Goal: Navigation & Orientation: Understand site structure

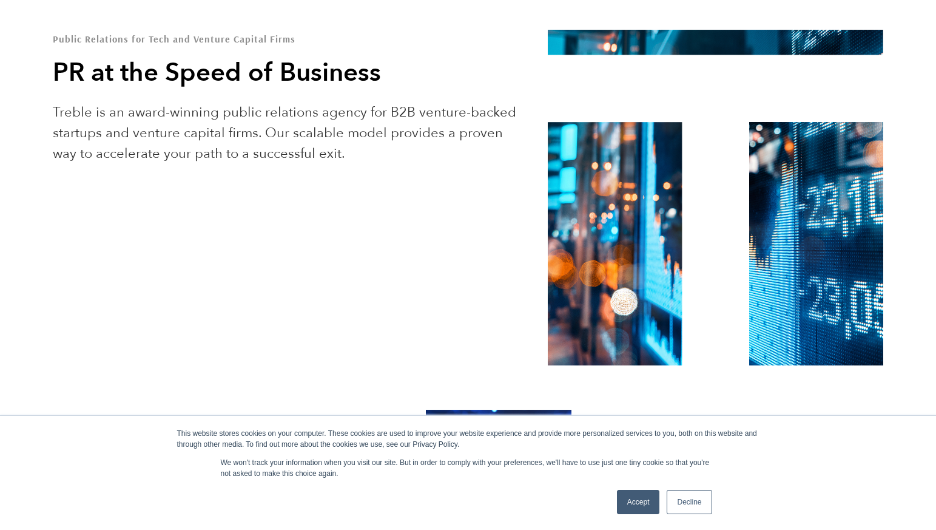
scroll to position [664, 0]
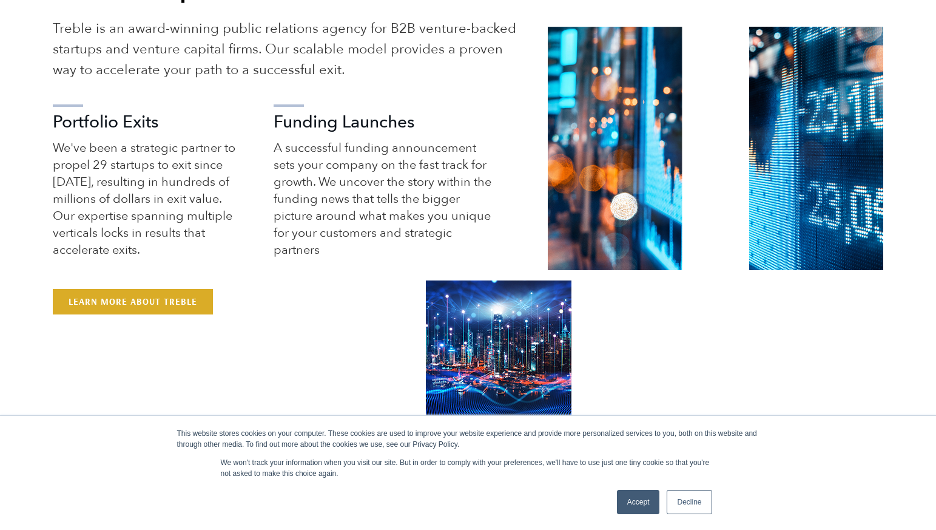
click at [644, 502] on link "Accept" at bounding box center [638, 502] width 43 height 24
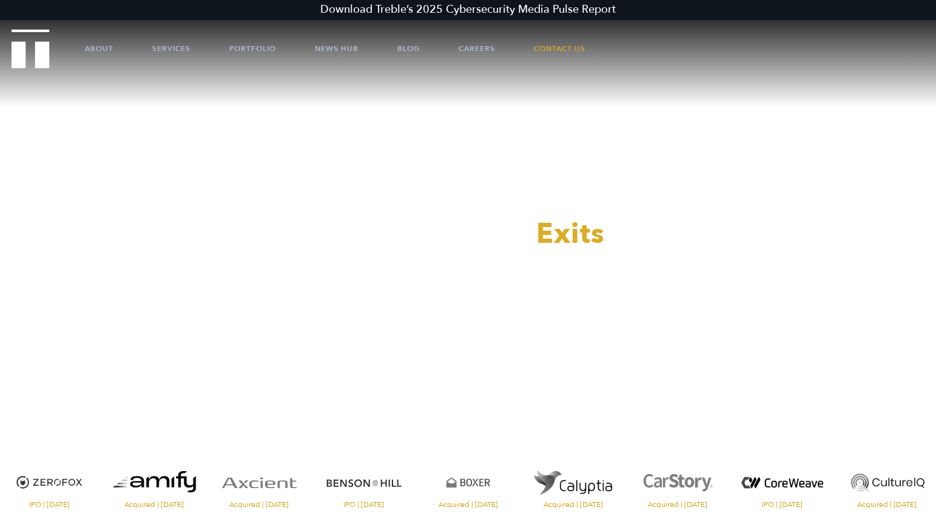
scroll to position [41, 0]
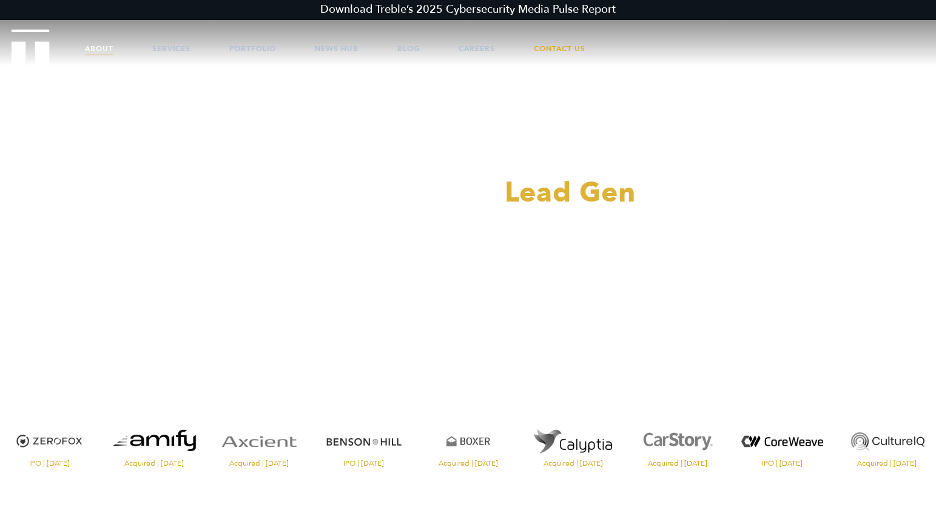
click at [95, 42] on link "About" at bounding box center [99, 48] width 29 height 36
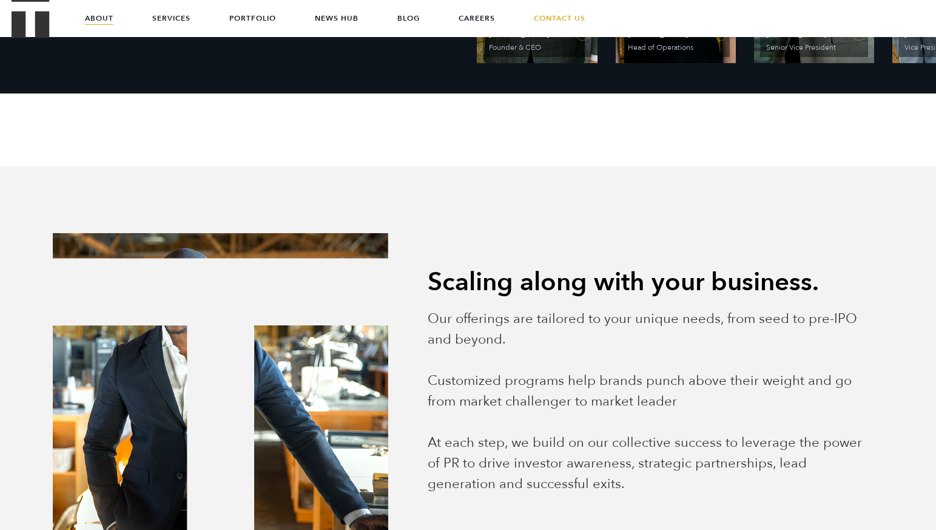
scroll to position [636, 0]
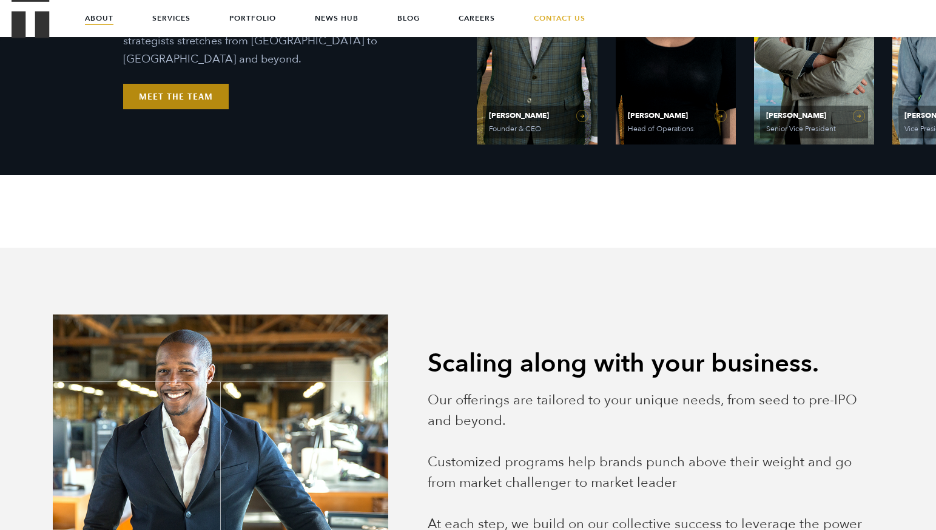
click at [208, 86] on link "Meet the Team" at bounding box center [176, 96] width 106 height 25
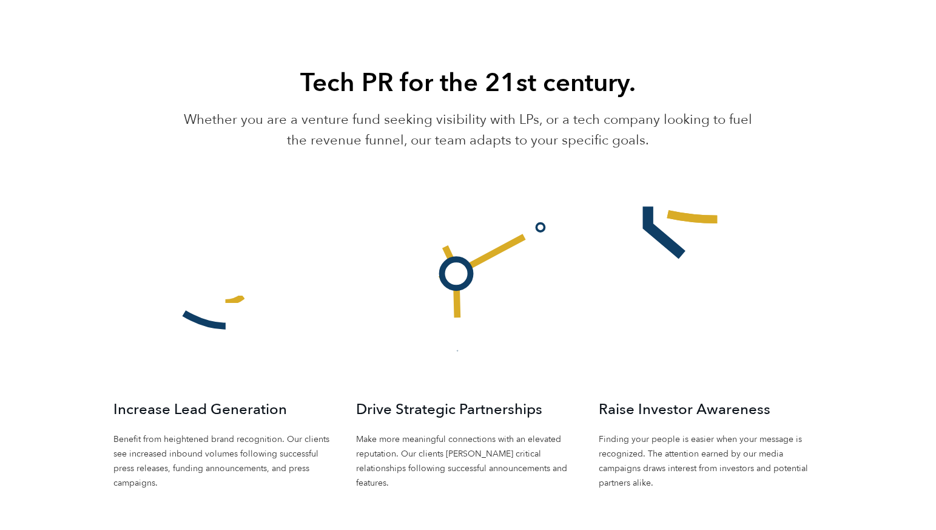
scroll to position [1911, 0]
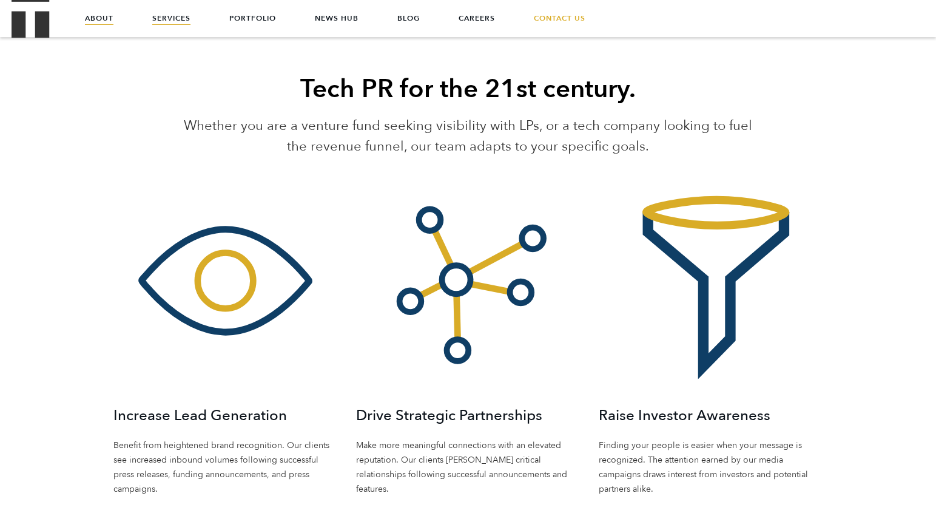
click at [177, 13] on link "Services" at bounding box center [171, 18] width 38 height 36
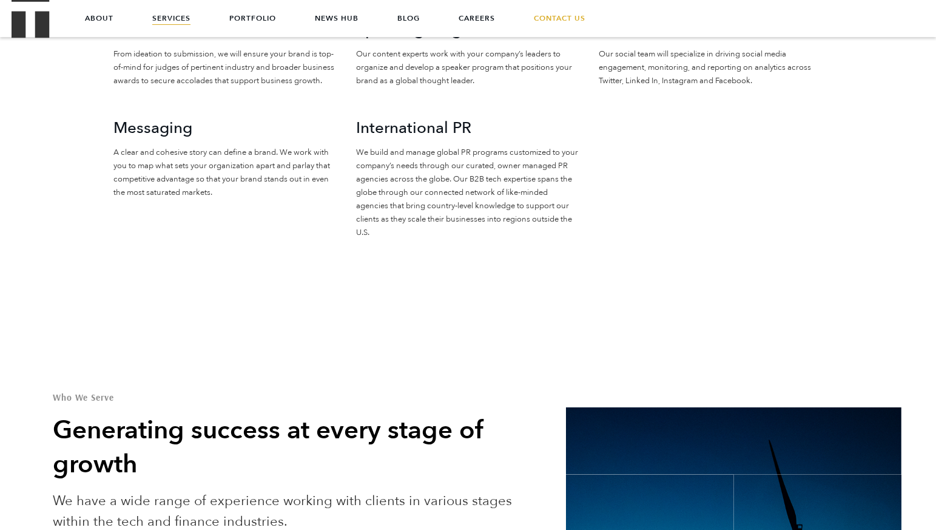
scroll to position [1301, 0]
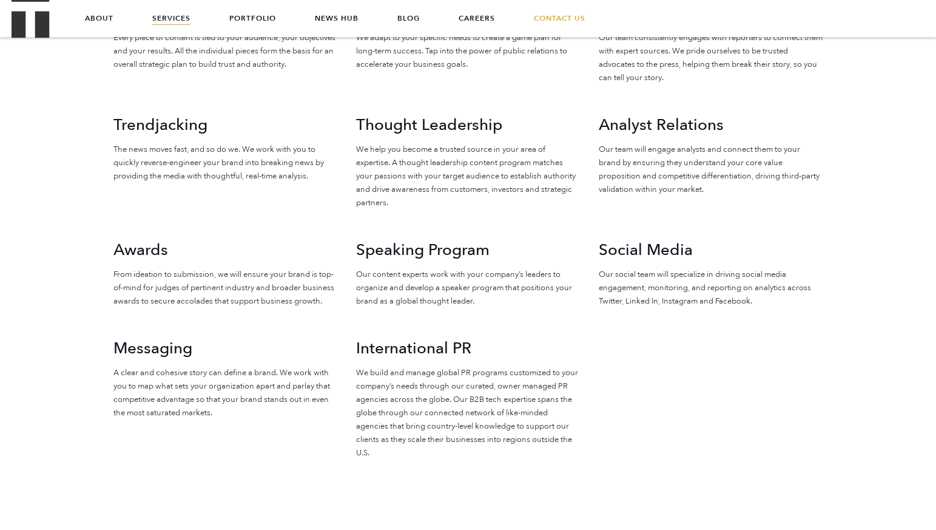
click at [3, 169] on div "Our Services A full suite of services to drive global brand visibility Strategi…" at bounding box center [468, 176] width 936 height 625
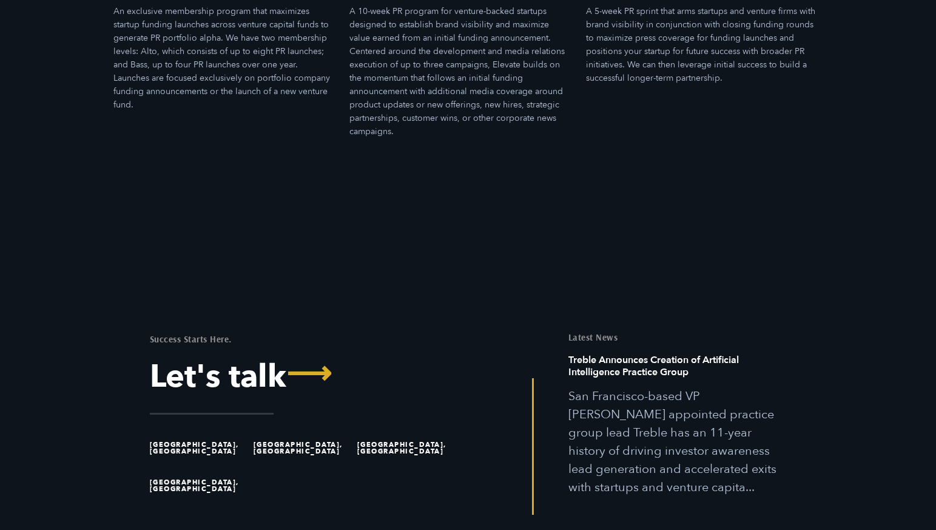
scroll to position [3751, 0]
